Goal: Information Seeking & Learning: Learn about a topic

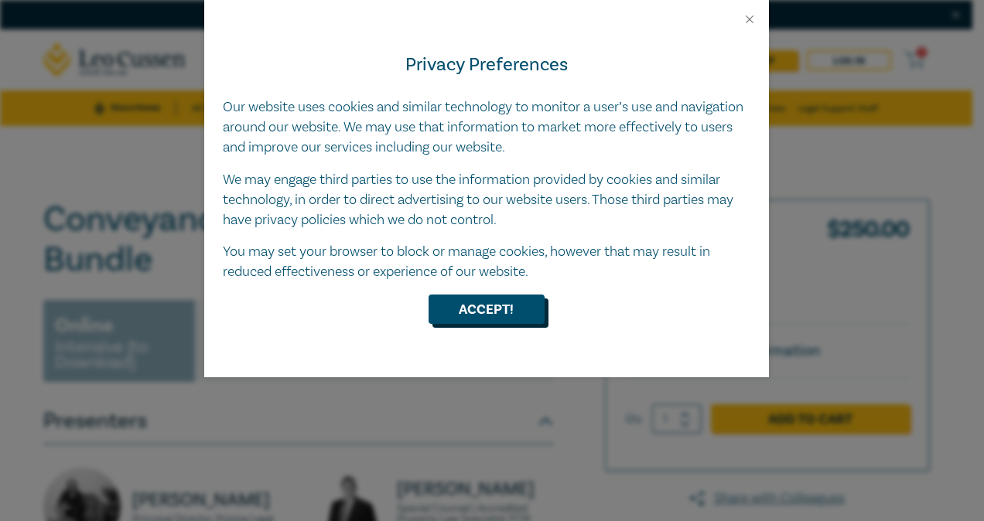
click at [474, 318] on button "Accept!" at bounding box center [487, 309] width 116 height 29
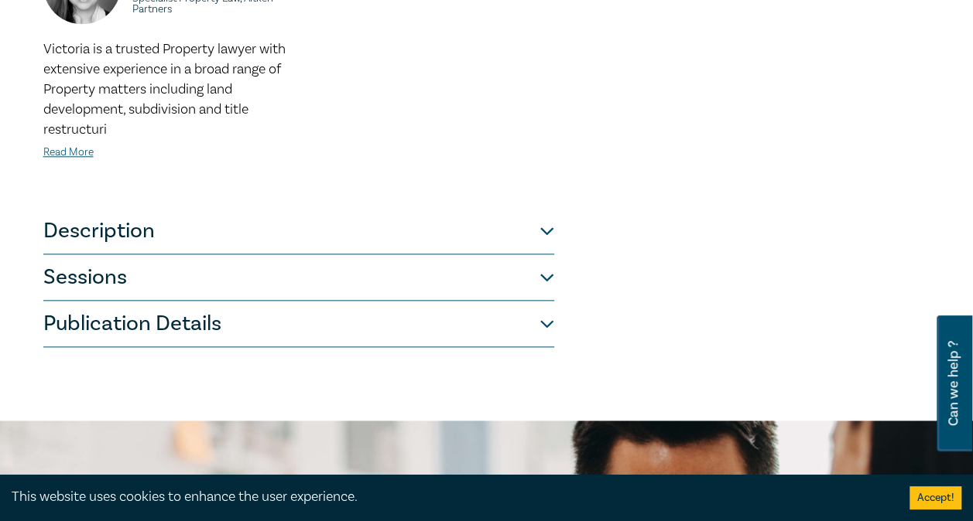
scroll to position [774, 0]
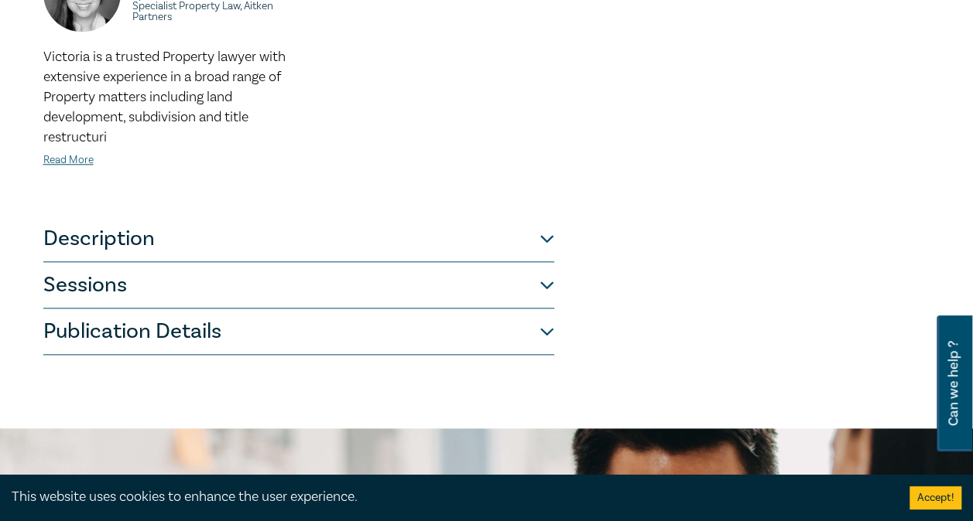
click at [372, 244] on button "Description" at bounding box center [298, 239] width 511 height 46
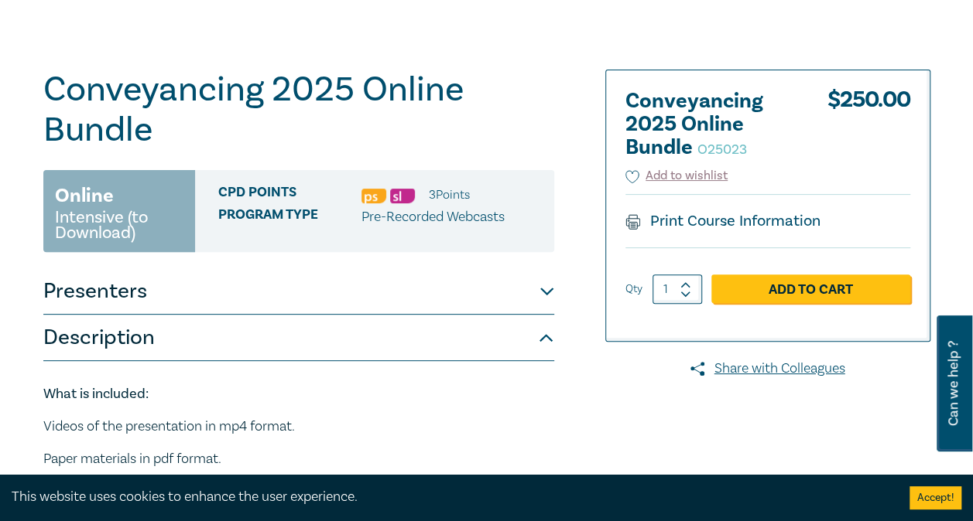
scroll to position [155, 0]
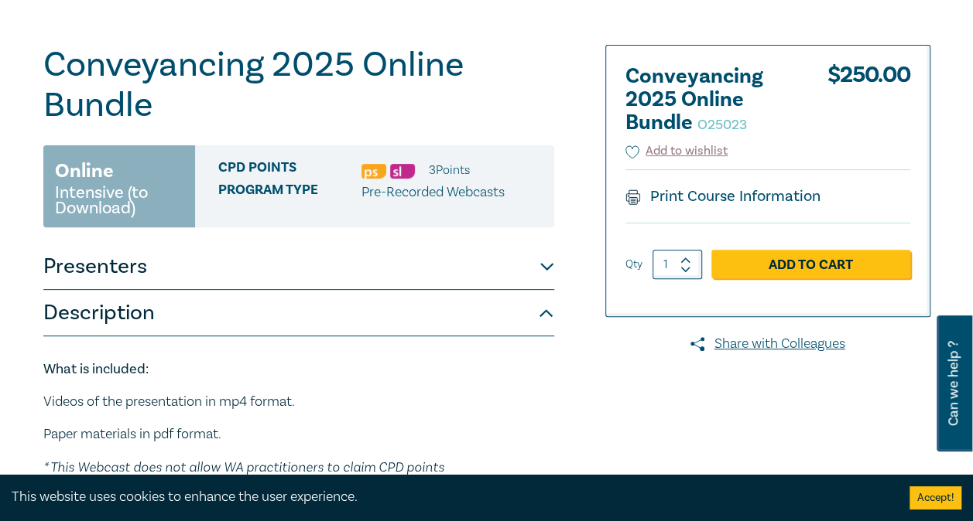
click at [511, 266] on button "Presenters" at bounding box center [298, 267] width 511 height 46
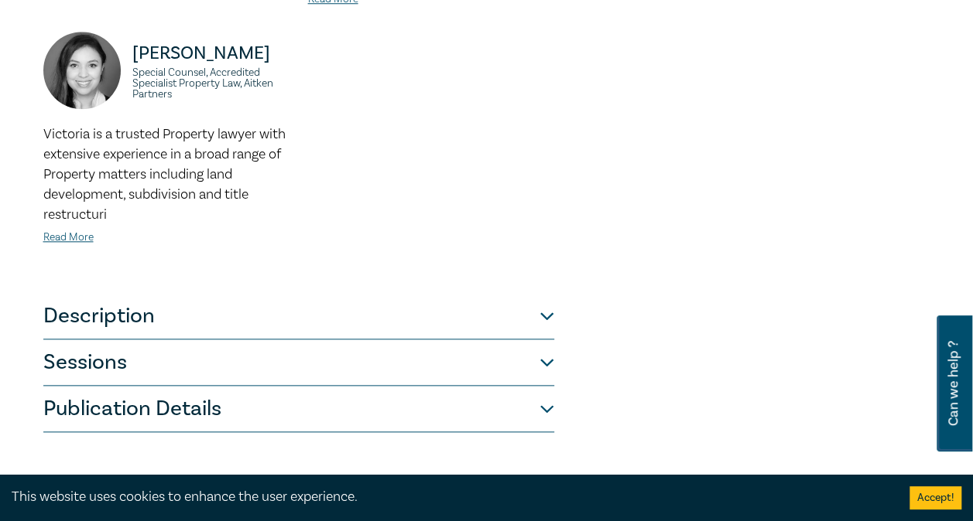
scroll to position [774, 0]
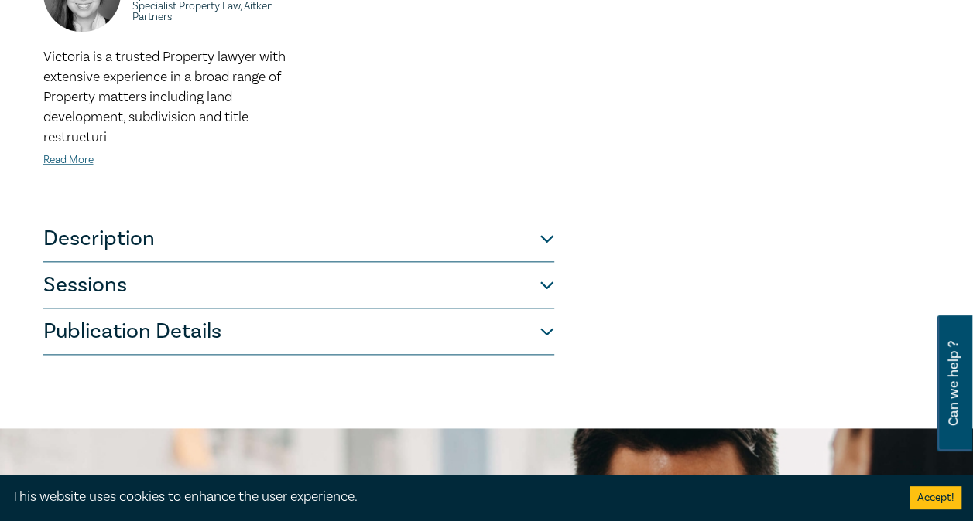
click at [500, 247] on button "Description" at bounding box center [298, 239] width 511 height 46
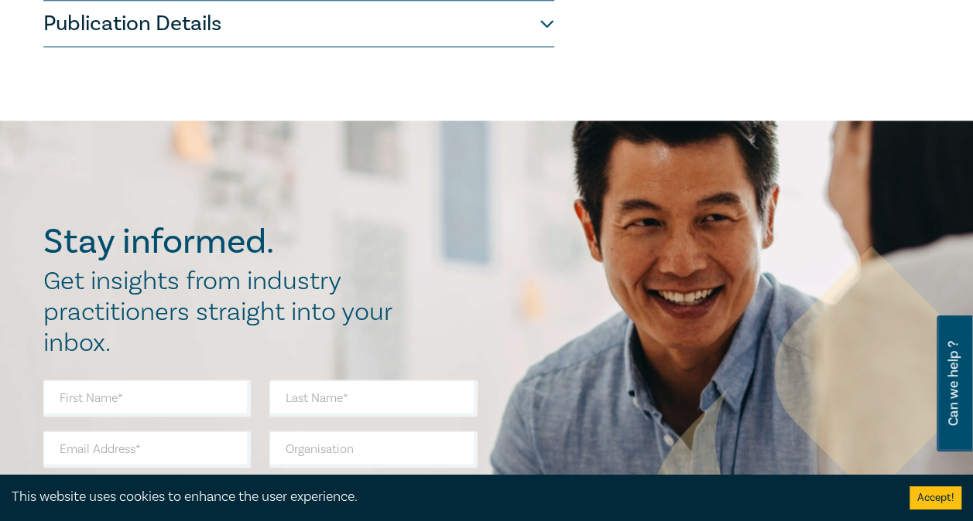
scroll to position [542, 0]
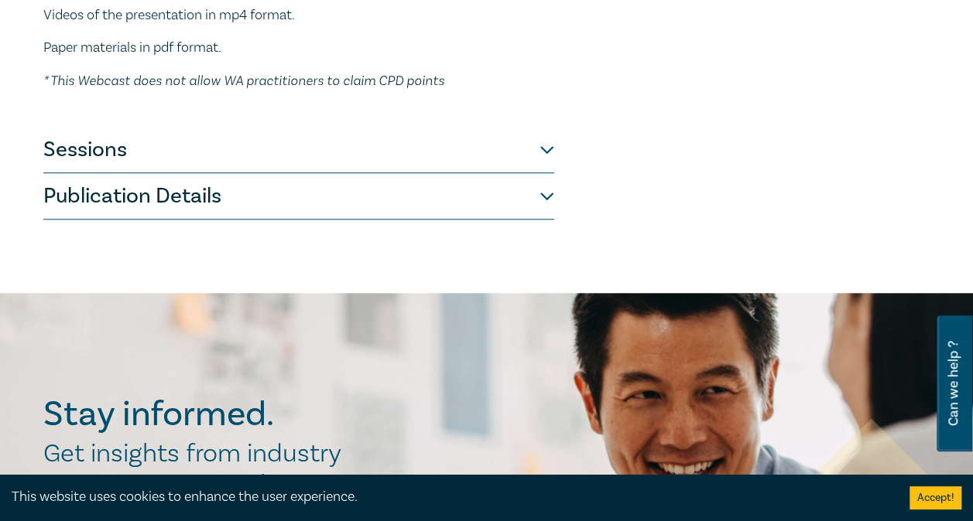
click at [376, 202] on button "Publication Details" at bounding box center [298, 196] width 511 height 46
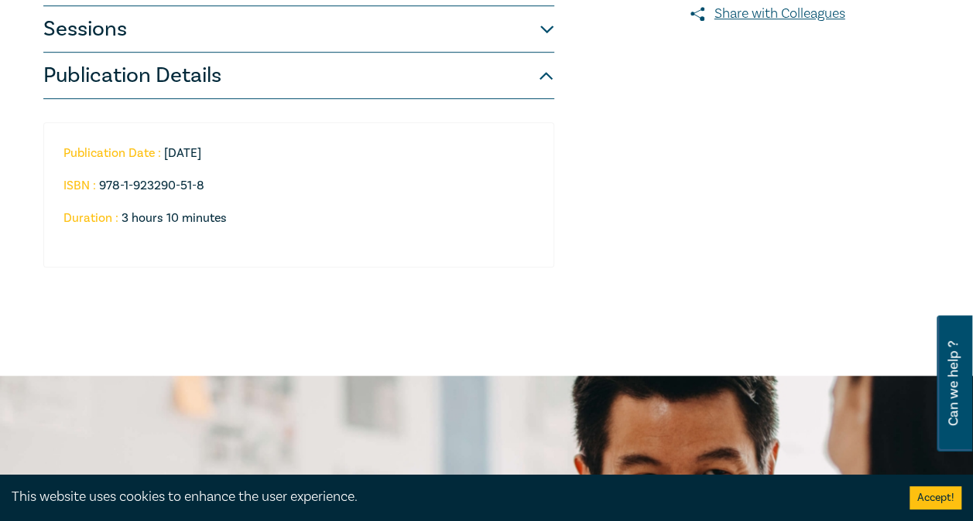
scroll to position [386, 0]
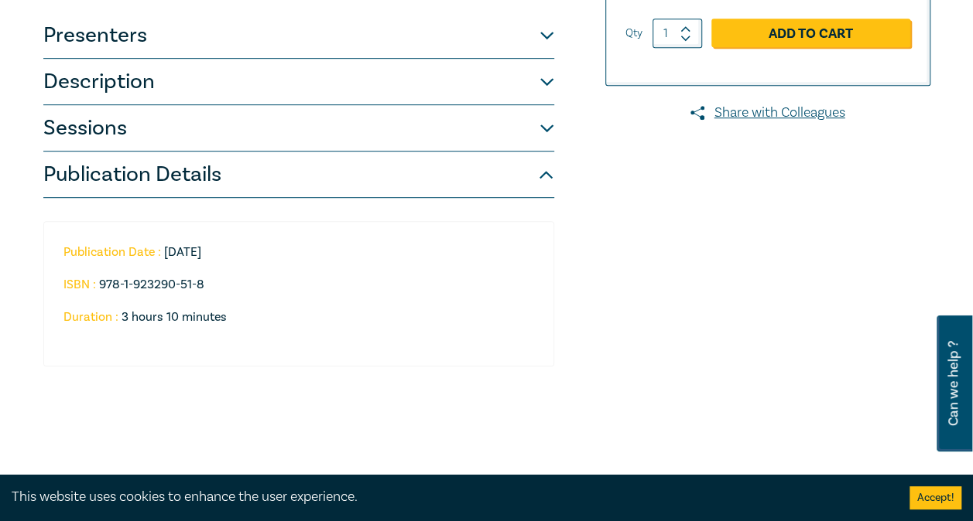
click at [323, 144] on button "Sessions" at bounding box center [298, 128] width 511 height 46
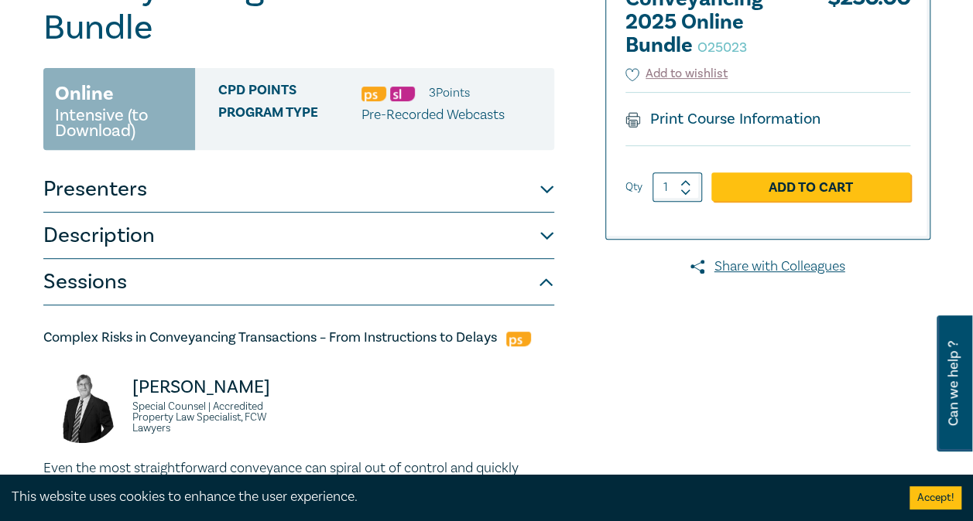
scroll to position [231, 0]
click at [173, 275] on button "Sessions" at bounding box center [298, 283] width 511 height 46
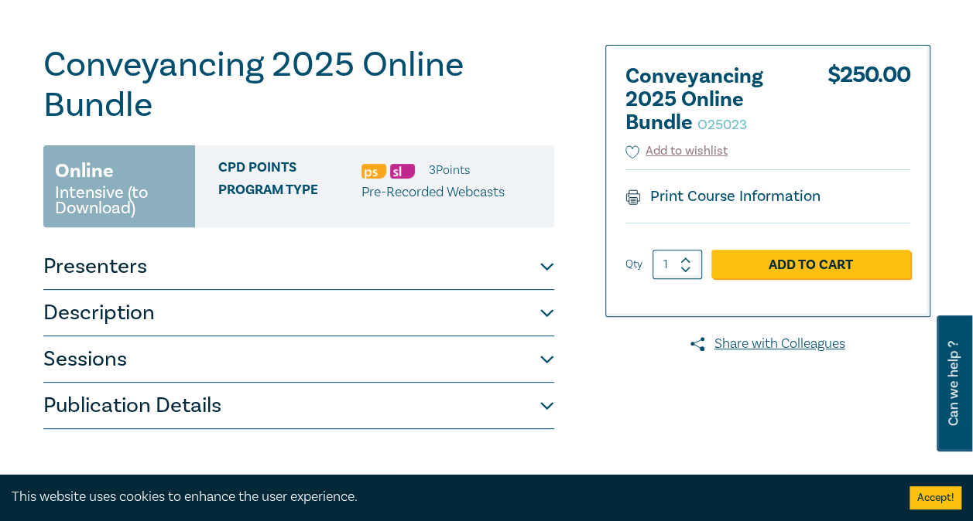
scroll to position [0, 0]
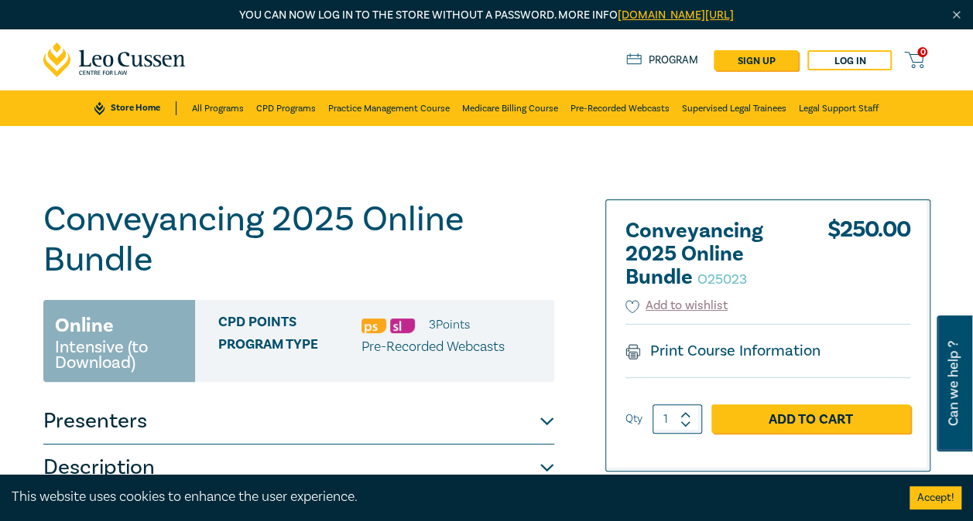
click at [767, 362] on div "Print Course Information" at bounding box center [767, 350] width 285 height 53
click at [763, 354] on link "Print Course Information" at bounding box center [723, 351] width 196 height 20
